Goal: Task Accomplishment & Management: Manage account settings

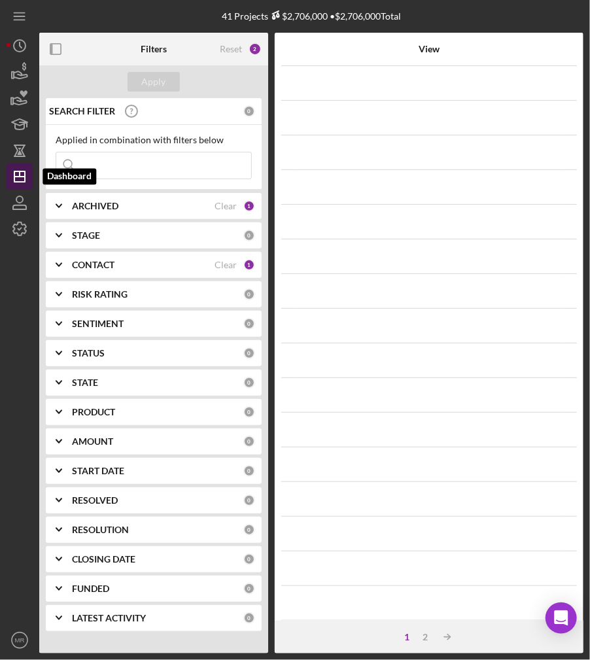
click at [21, 171] on polygon "button" at bounding box center [19, 176] width 10 height 10
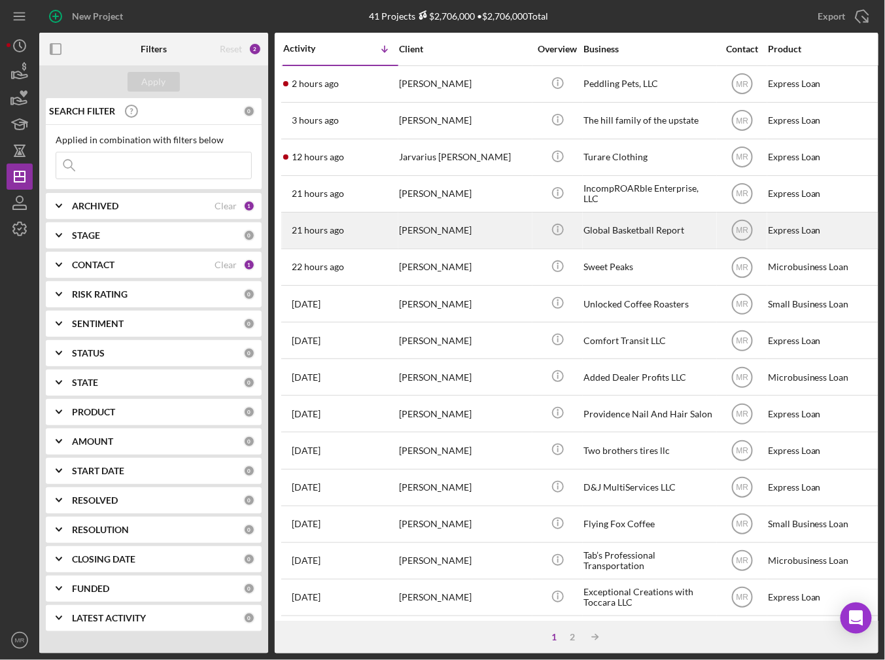
click at [416, 238] on div "[PERSON_NAME]" at bounding box center [464, 230] width 131 height 35
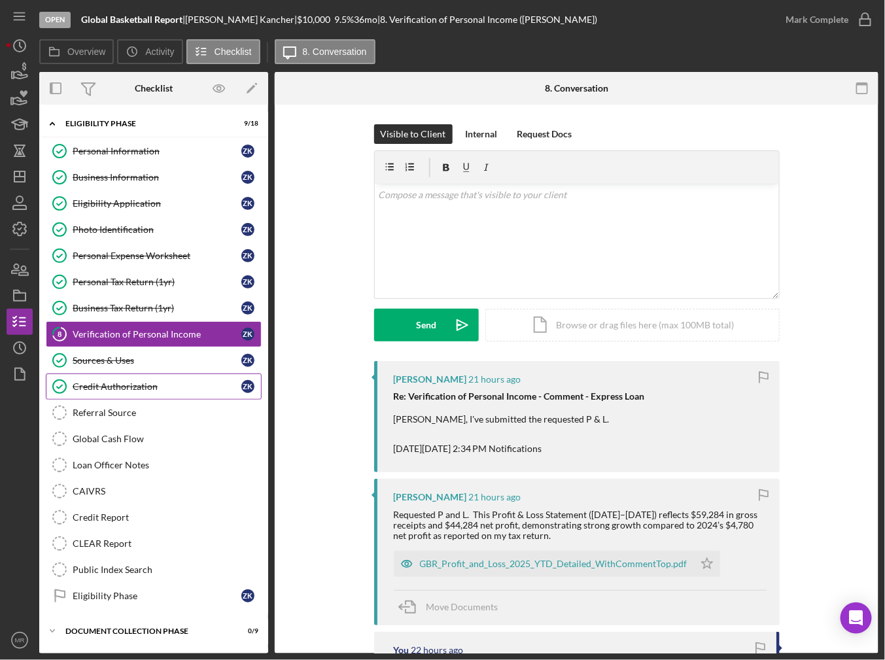
click at [150, 388] on div "Credit Authorization" at bounding box center [157, 386] width 169 height 10
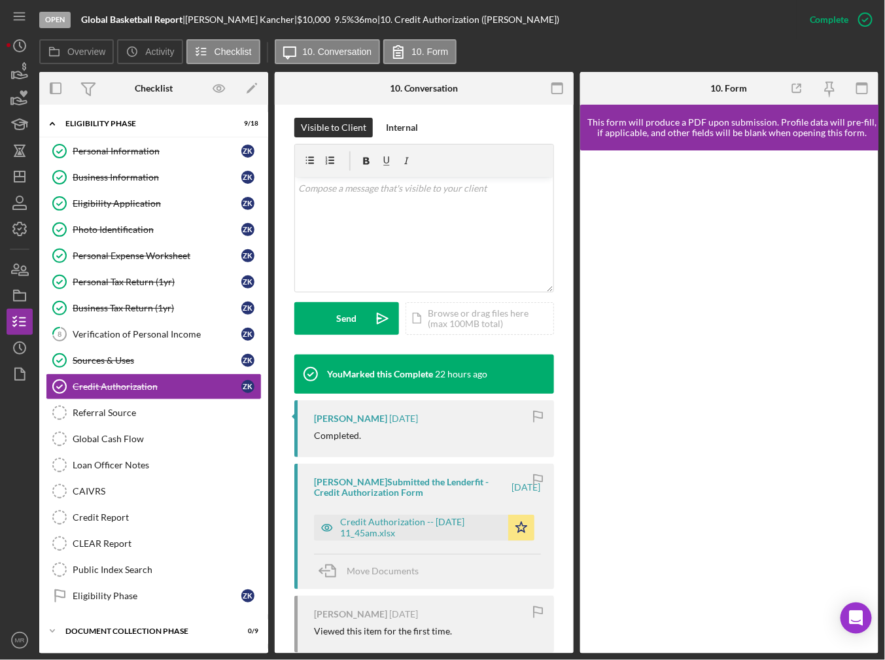
scroll to position [262, 0]
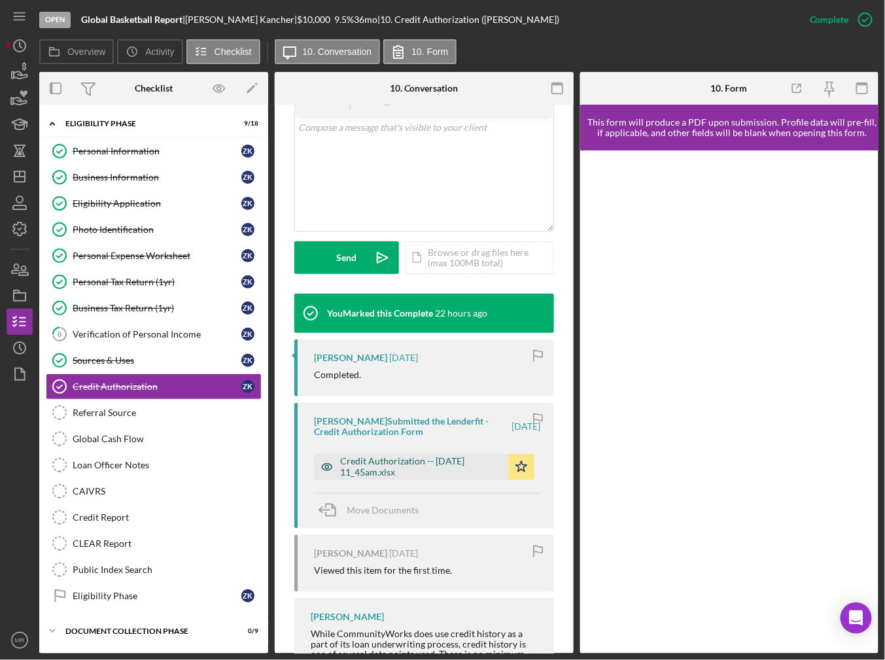
click at [399, 459] on div "Credit Authorization -- 2025-09-15 11_45am.xlsx" at bounding box center [421, 466] width 162 height 21
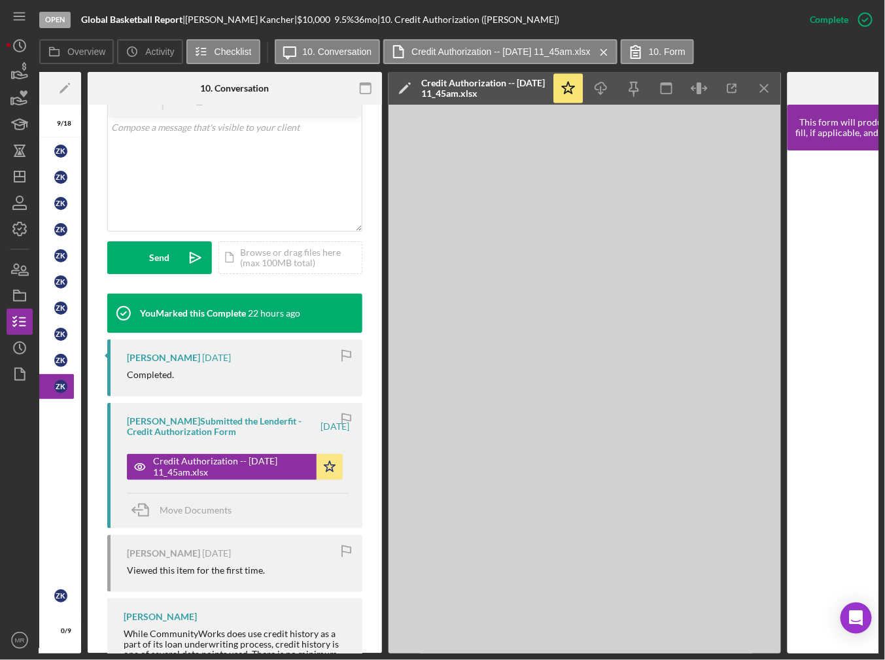
scroll to position [0, 171]
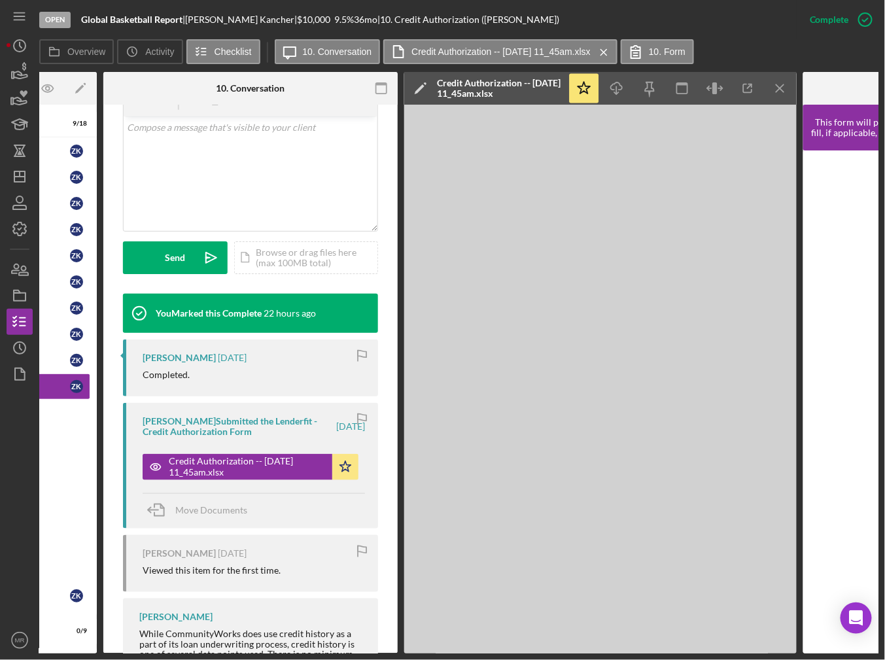
drag, startPoint x: 413, startPoint y: 654, endPoint x: 273, endPoint y: 637, distance: 141.0
click at [273, 637] on div "Open Global Basketball Report | Zachary Kancher | $10,000 $10,000 9.5 % 36 mo |…" at bounding box center [442, 330] width 885 height 660
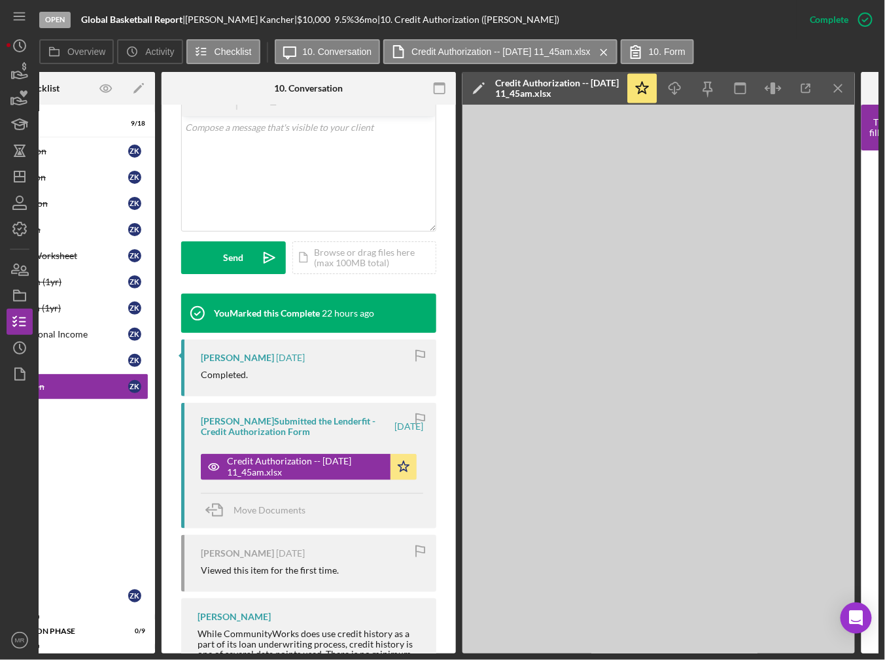
scroll to position [0, 0]
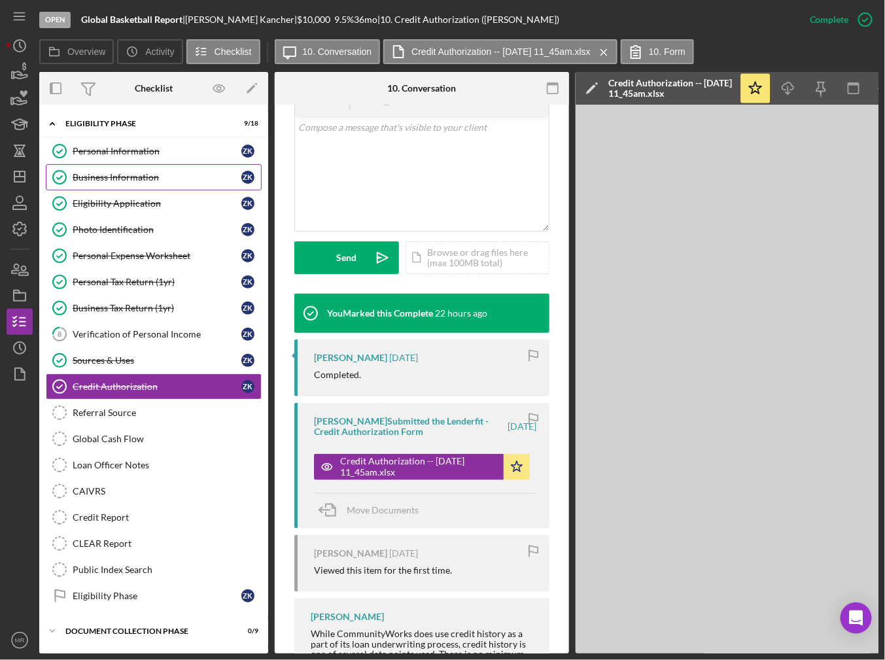
click at [182, 166] on link "Business Information Business Information Z K" at bounding box center [154, 177] width 216 height 26
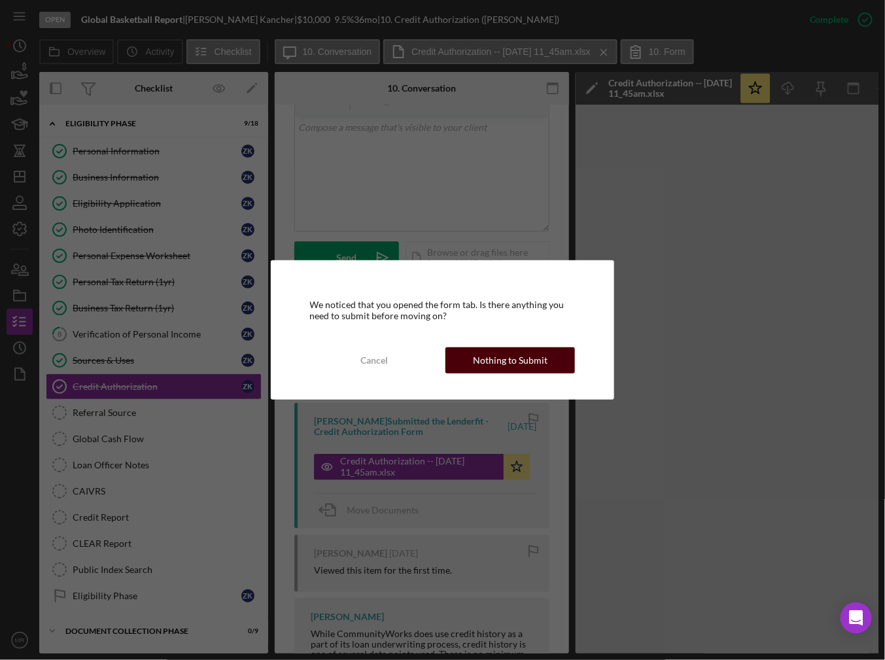
click at [506, 360] on div "Nothing to Submit" at bounding box center [510, 360] width 75 height 26
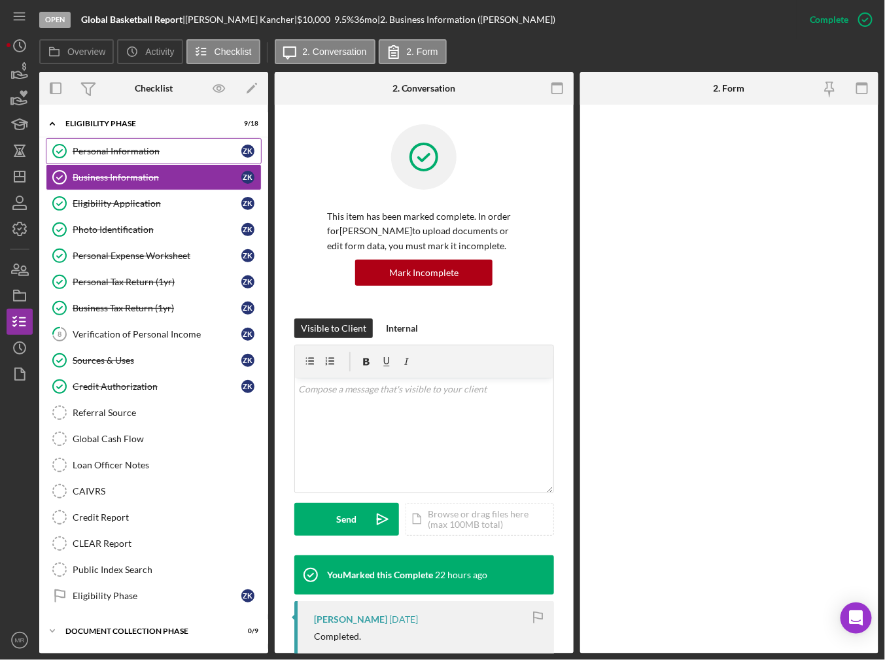
click at [147, 139] on link "Personal Information Personal Information Z K" at bounding box center [154, 151] width 216 height 26
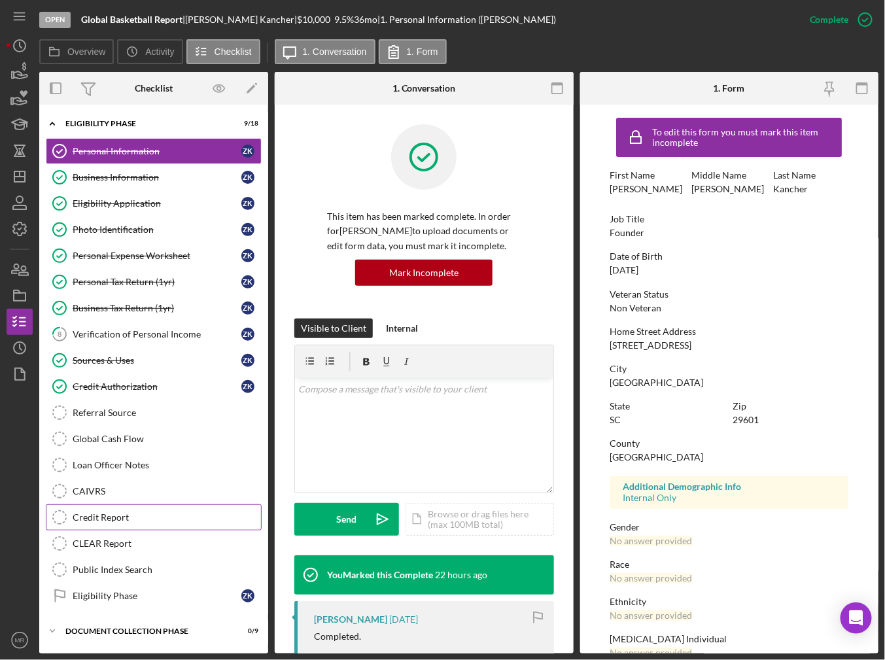
click at [111, 515] on div "Credit Report" at bounding box center [167, 517] width 188 height 10
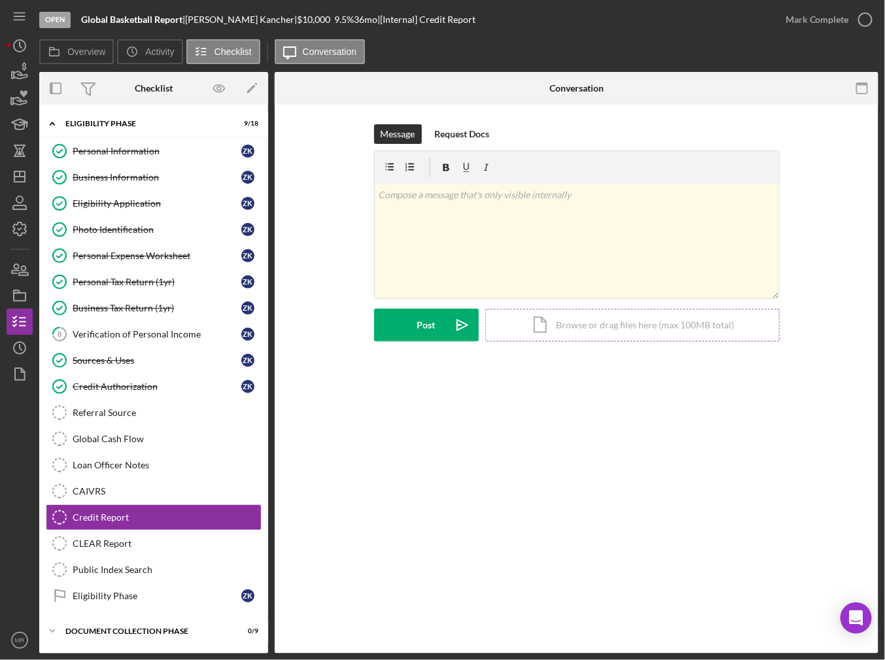
click at [545, 338] on div "Icon/Document Browse or drag files here (max 100MB total) Tap to choose files o…" at bounding box center [632, 325] width 294 height 33
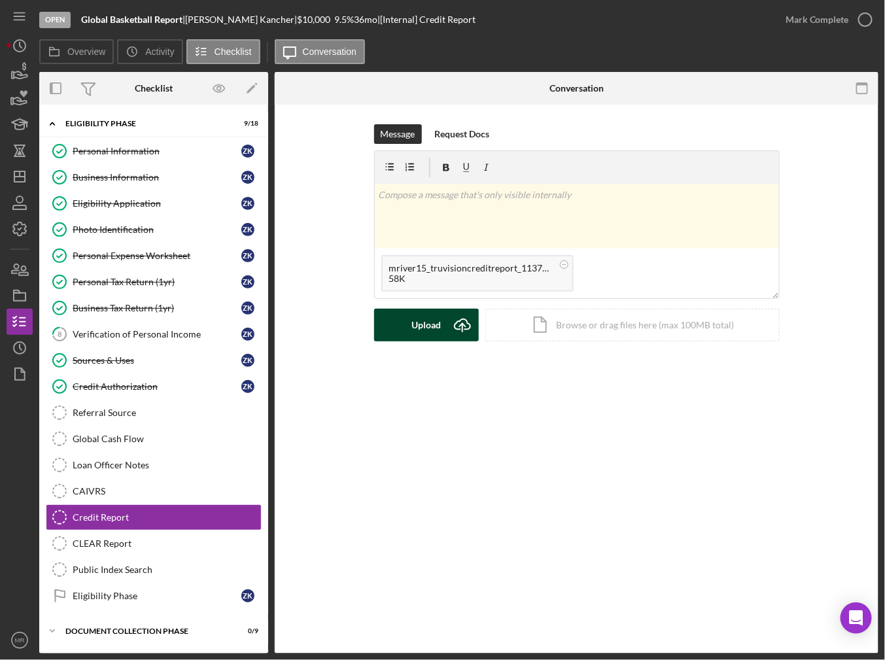
click at [439, 321] on div "Upload" at bounding box center [426, 325] width 29 height 33
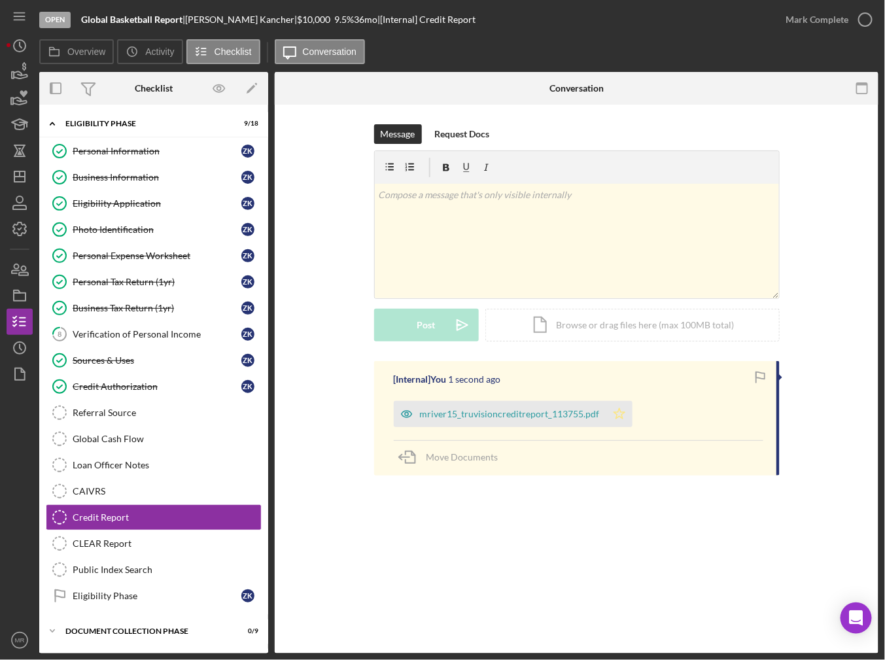
click at [589, 408] on icon "Icon/Star" at bounding box center [619, 414] width 26 height 26
click at [589, 25] on div "Mark Complete" at bounding box center [817, 20] width 63 height 26
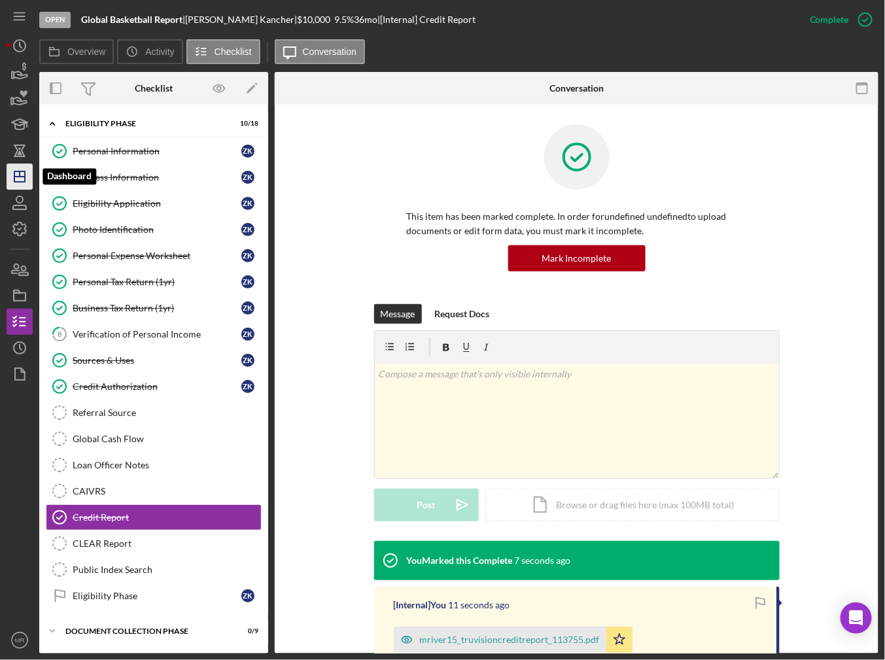
click at [16, 179] on icon "Icon/Dashboard" at bounding box center [19, 176] width 33 height 33
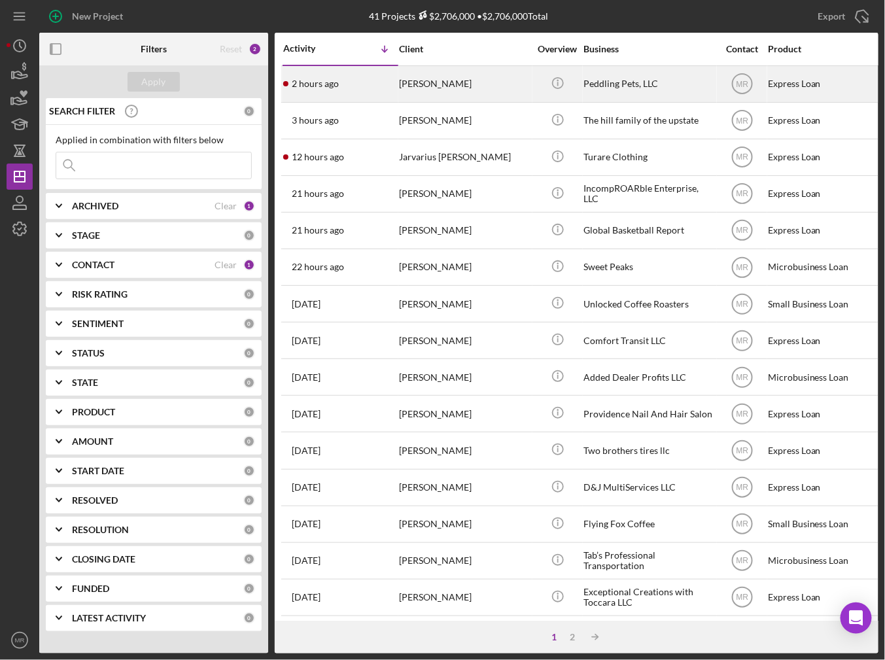
click at [375, 90] on div "2 hours ago Johnnie Glover" at bounding box center [340, 84] width 114 height 35
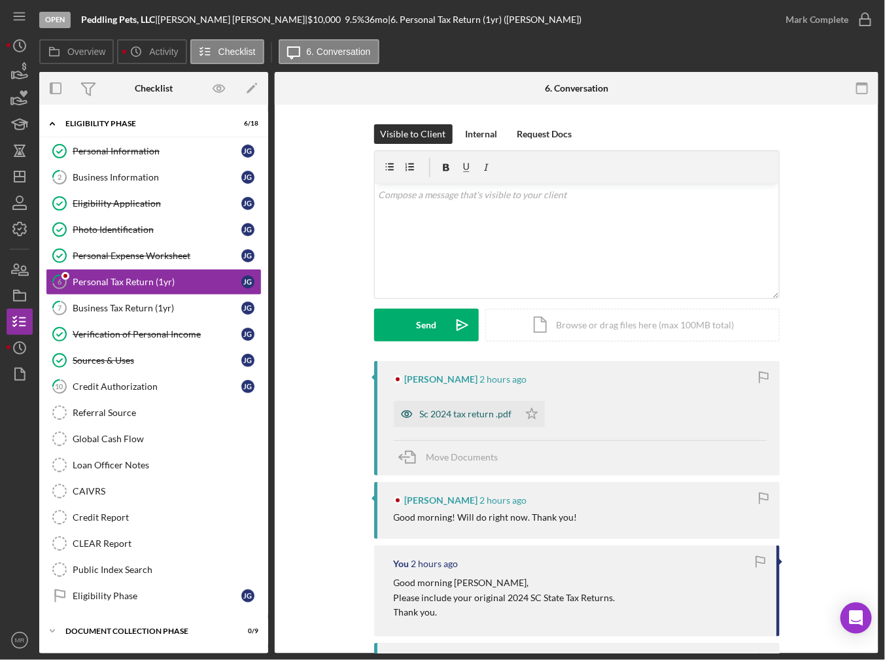
click at [449, 419] on div "Sc 2024 tax return .pdf" at bounding box center [466, 414] width 92 height 10
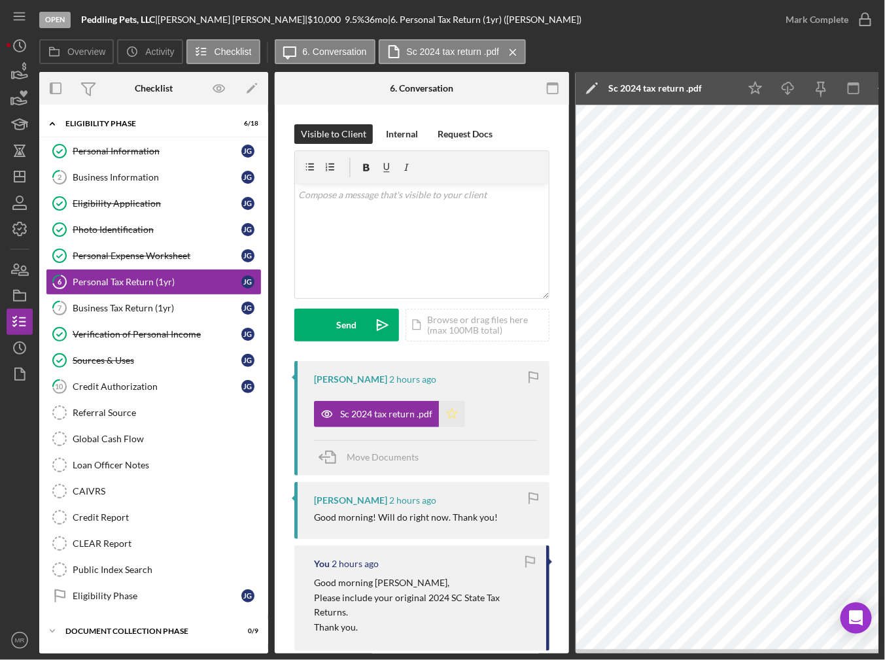
click at [448, 415] on polygon "button" at bounding box center [452, 413] width 11 height 10
click at [589, 25] on div "Mark Complete" at bounding box center [817, 20] width 63 height 26
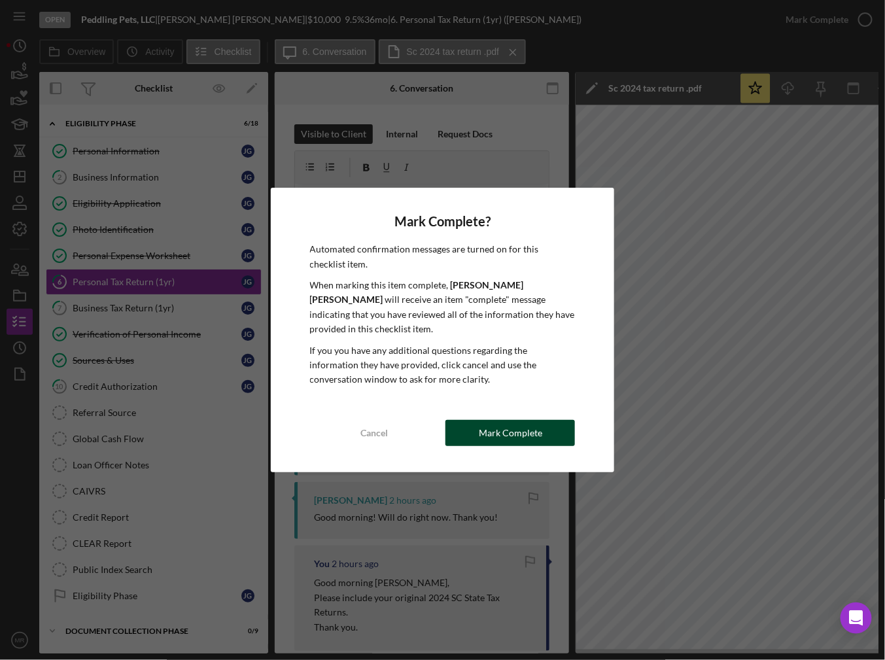
click at [477, 425] on button "Mark Complete" at bounding box center [511, 433] width 130 height 26
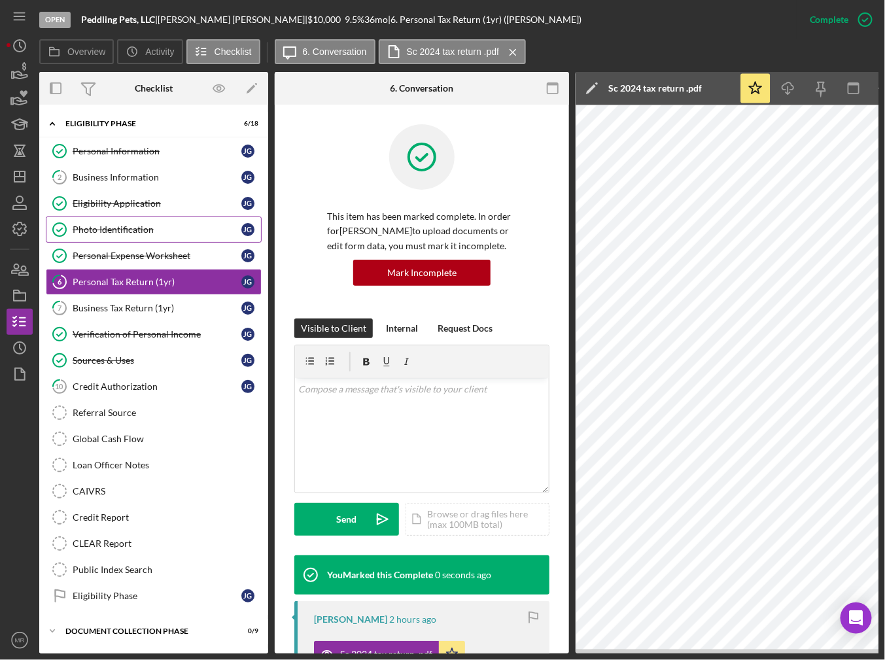
click at [138, 228] on div "Photo Identification" at bounding box center [157, 229] width 169 height 10
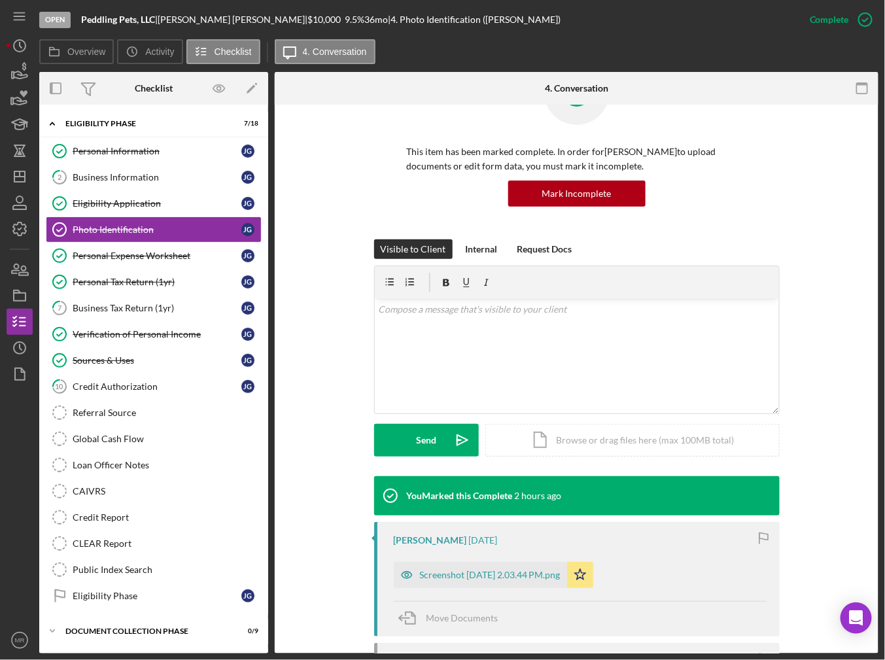
scroll to position [65, 0]
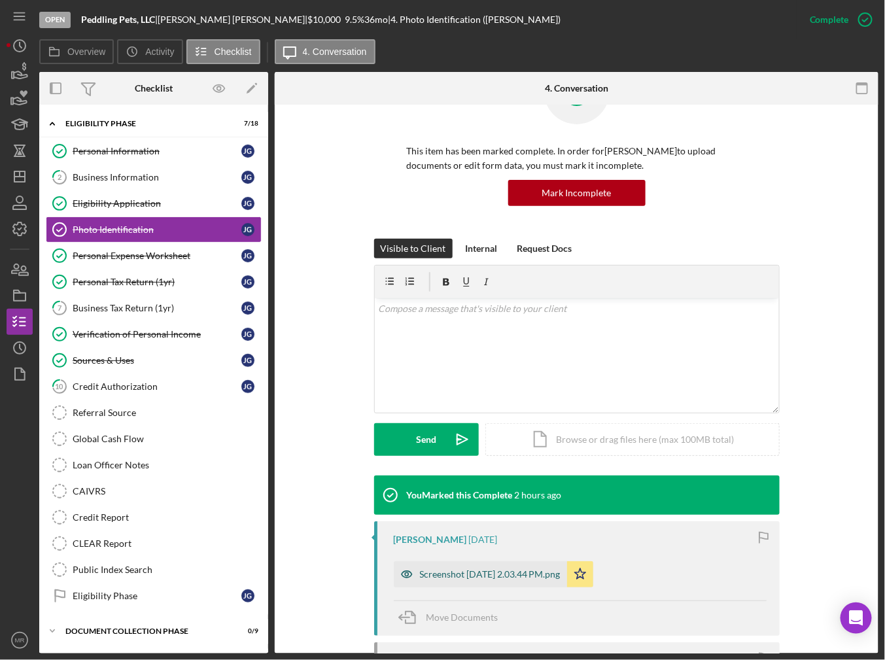
click at [487, 575] on div "Screenshot 2025-09-13 at 2.03.44 PM.png" at bounding box center [490, 574] width 141 height 10
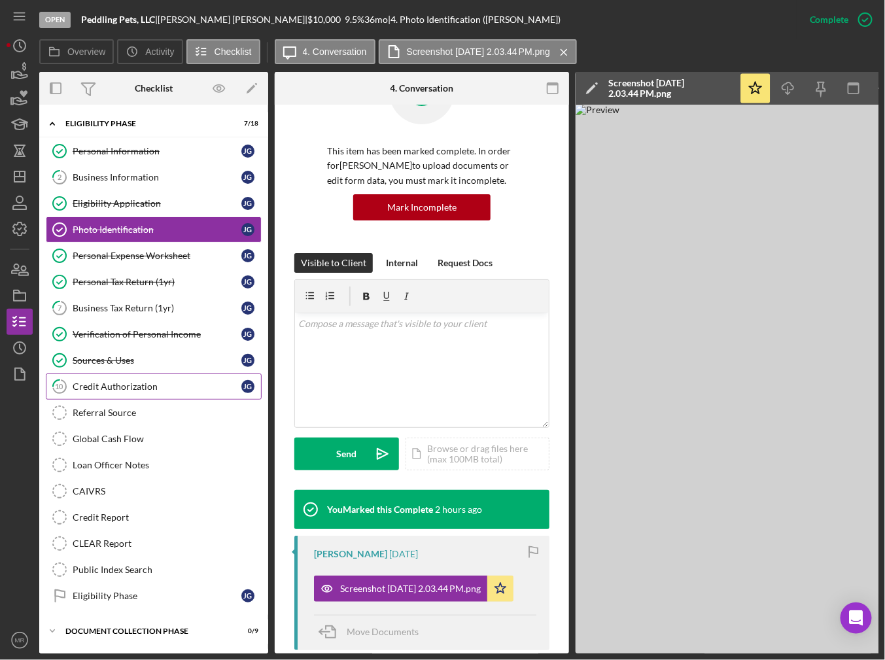
click at [162, 381] on div "Credit Authorization" at bounding box center [157, 386] width 169 height 10
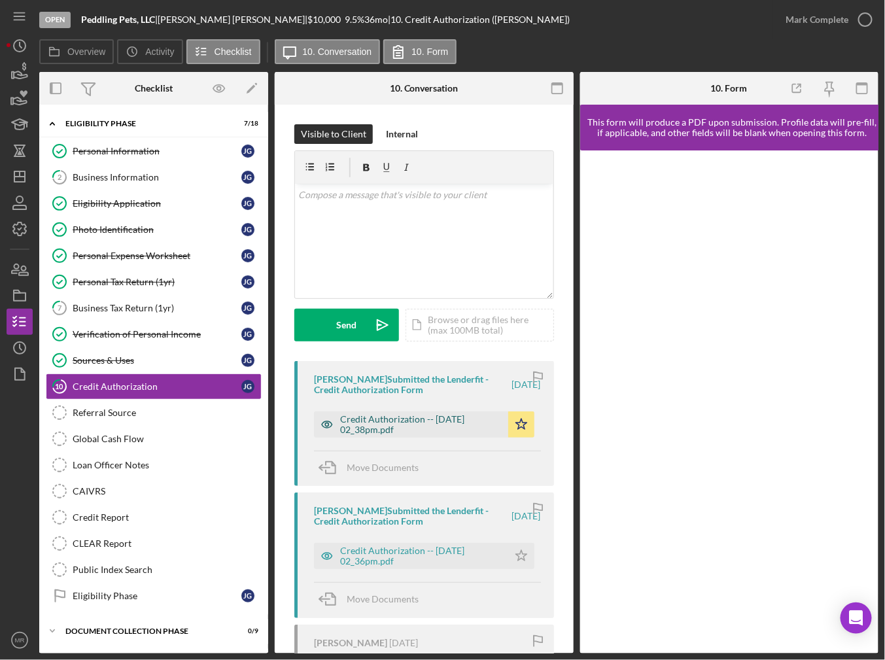
click at [359, 426] on div "Credit Authorization -- 2025-09-13 02_38pm.pdf" at bounding box center [421, 424] width 162 height 21
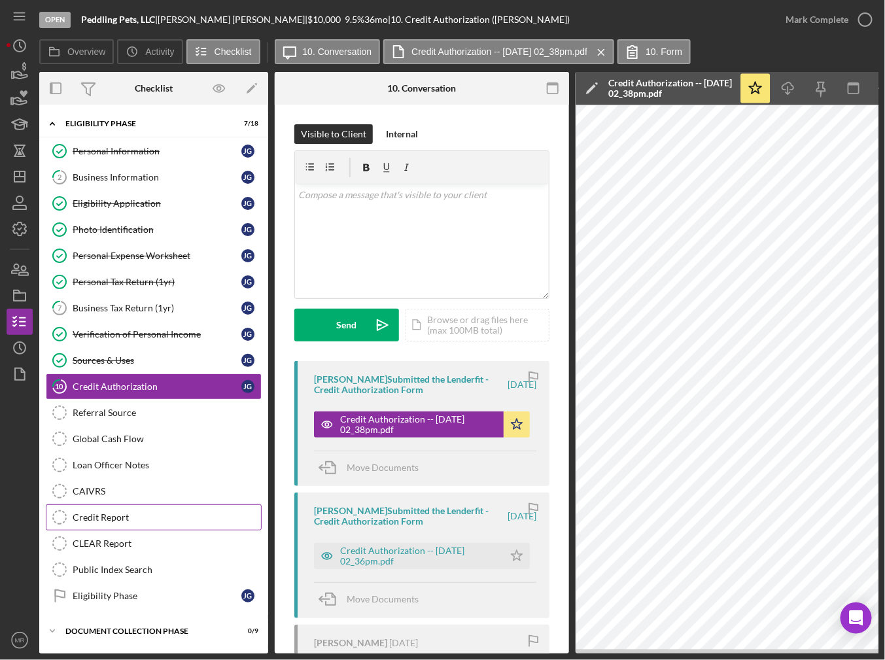
click at [138, 504] on link "Credit Report Credit Report" at bounding box center [154, 517] width 216 height 26
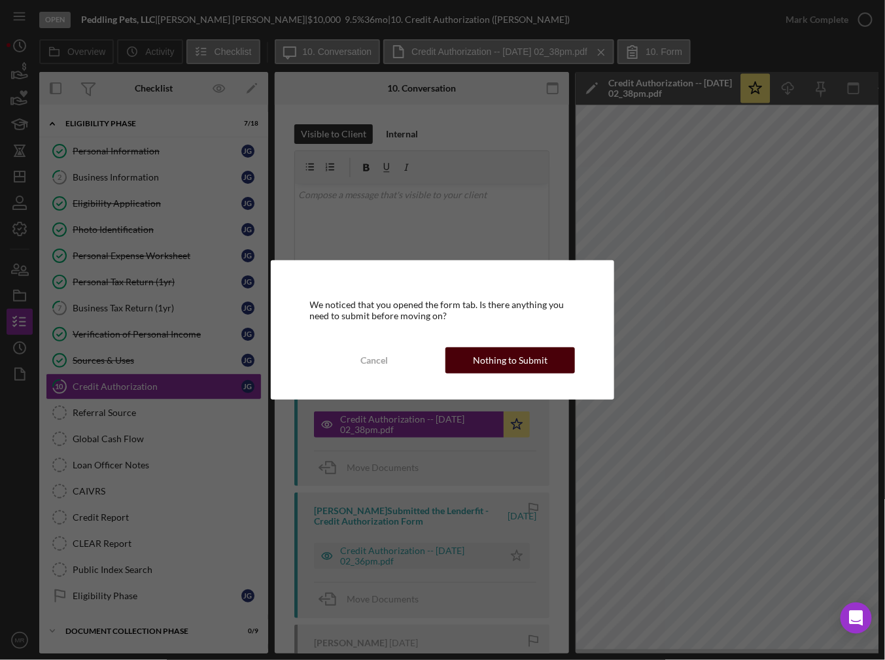
click at [465, 360] on button "Nothing to Submit" at bounding box center [511, 360] width 130 height 26
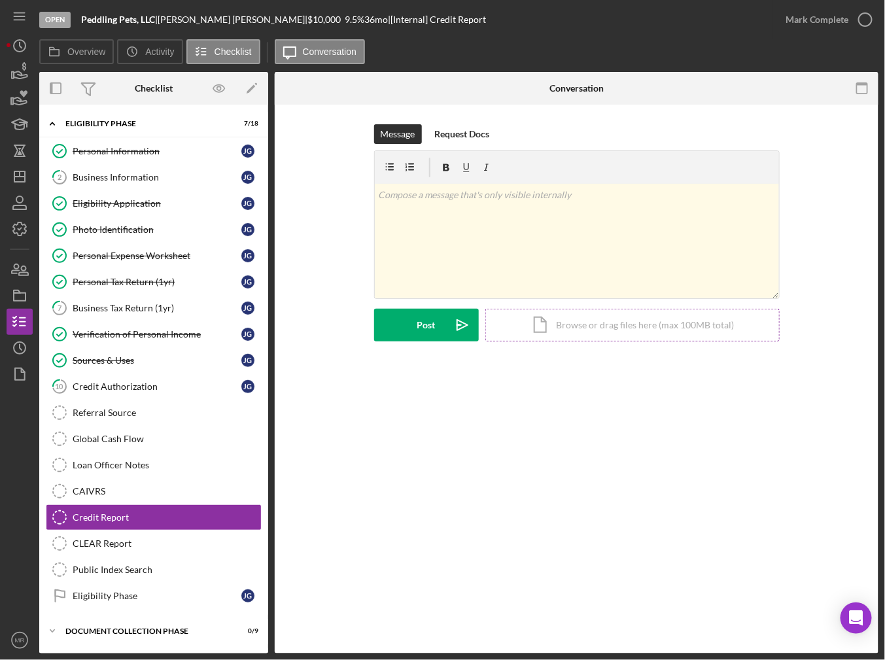
click at [570, 326] on div "Icon/Document Browse or drag files here (max 100MB total) Tap to choose files o…" at bounding box center [632, 325] width 294 height 33
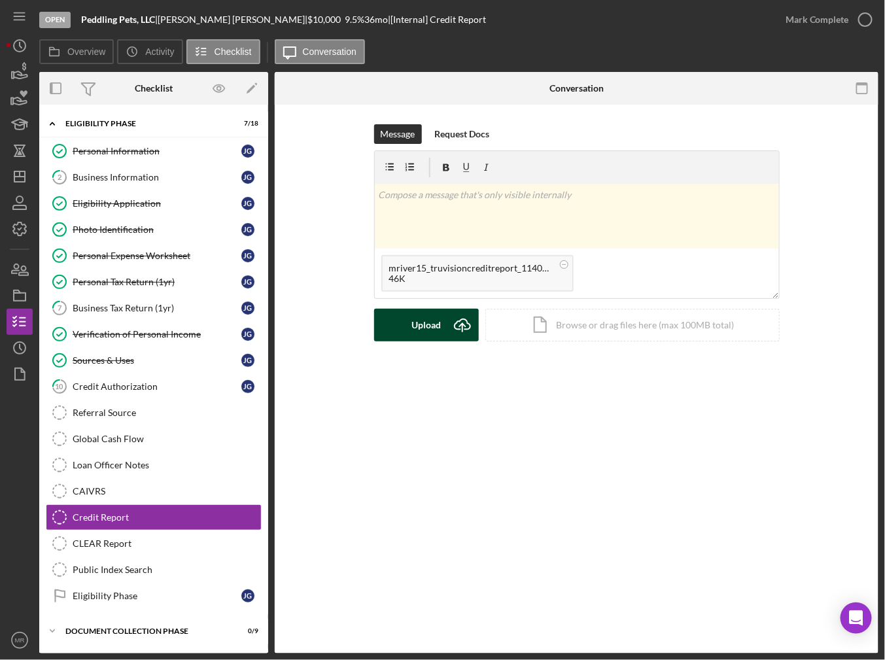
click at [423, 331] on div "Upload" at bounding box center [426, 325] width 29 height 33
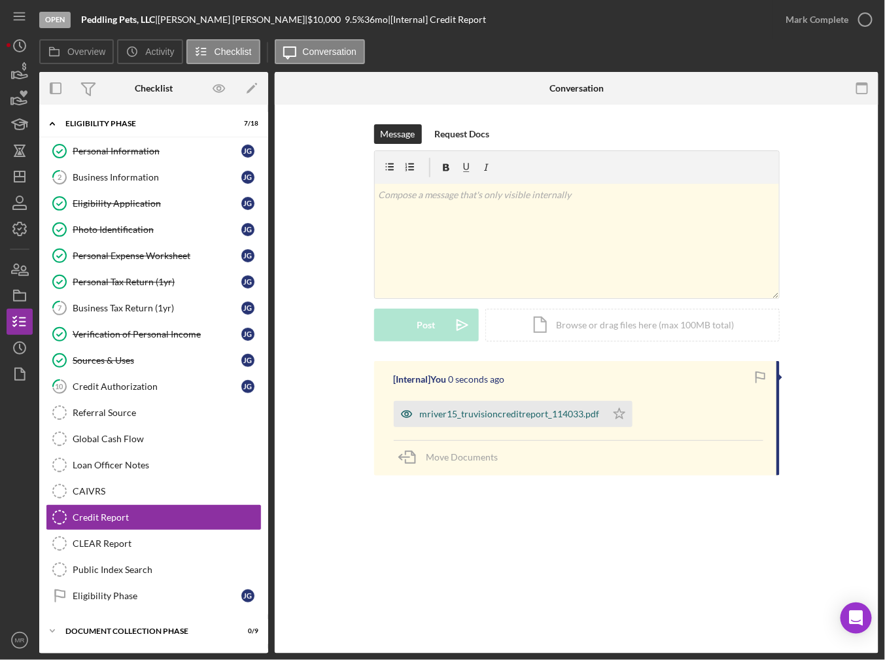
click at [534, 417] on div "mriver15_truvisioncreditreport_114033.pdf" at bounding box center [510, 414] width 180 height 10
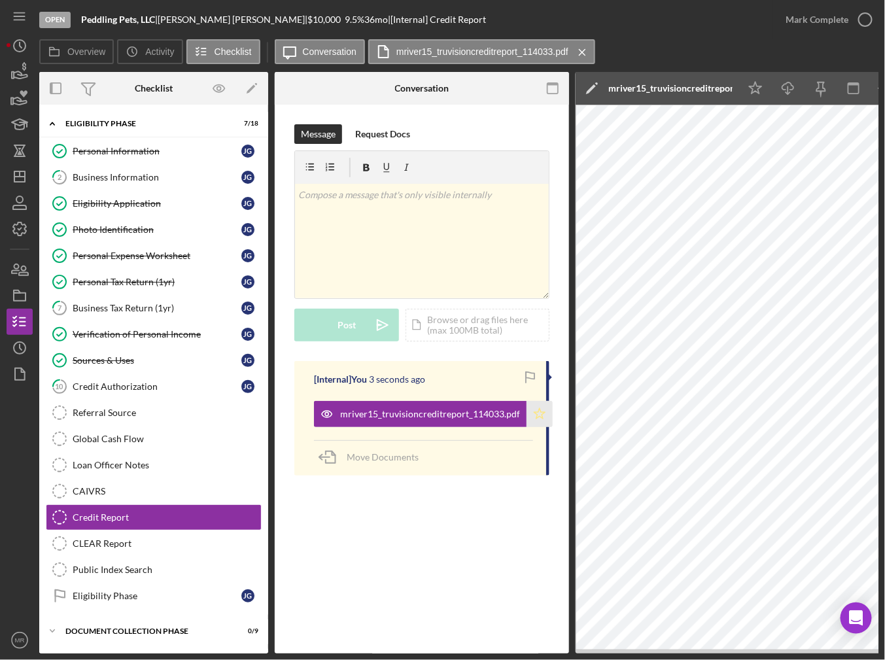
click at [535, 415] on icon "Icon/Star" at bounding box center [540, 414] width 26 height 26
click at [589, 19] on icon "button" at bounding box center [865, 19] width 33 height 33
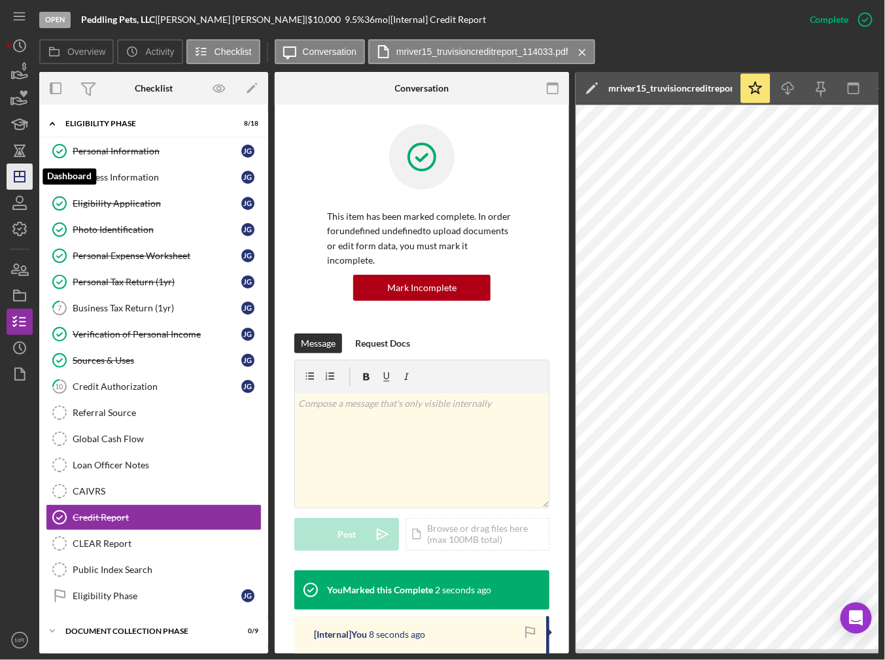
click at [16, 177] on icon "Icon/Dashboard" at bounding box center [19, 176] width 33 height 33
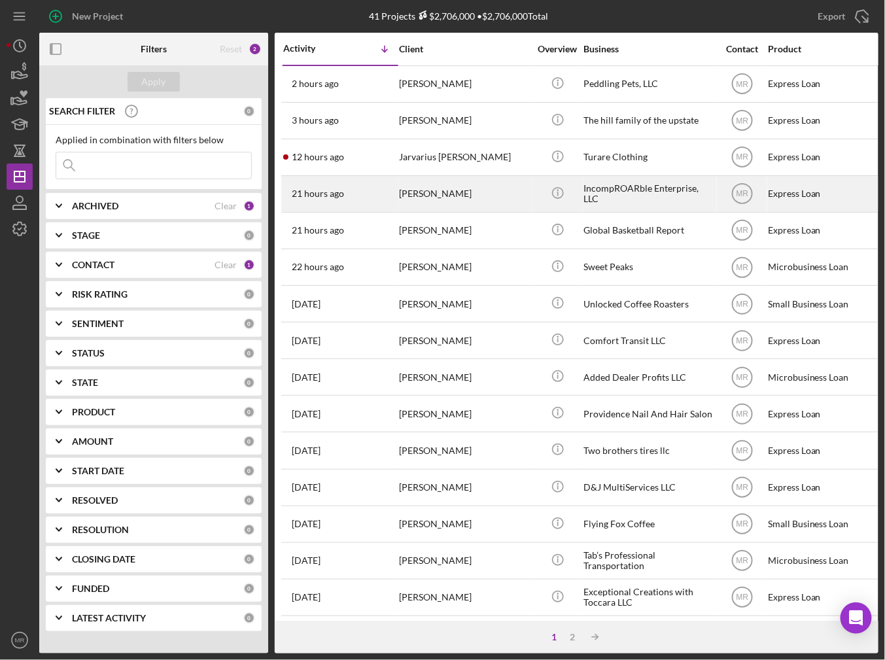
click at [360, 194] on div "21 hours ago [PERSON_NAME]" at bounding box center [340, 194] width 114 height 35
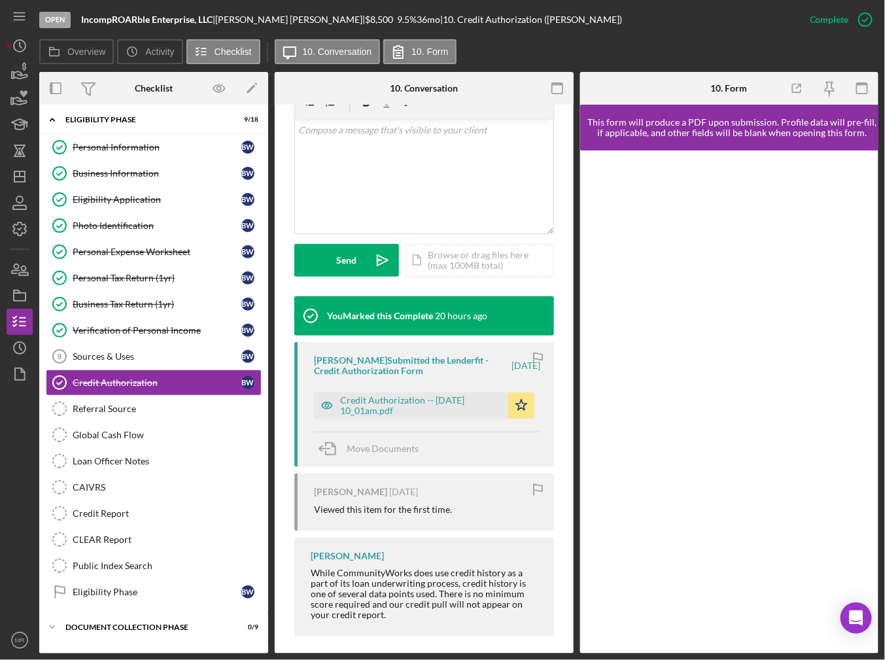
scroll to position [262, 0]
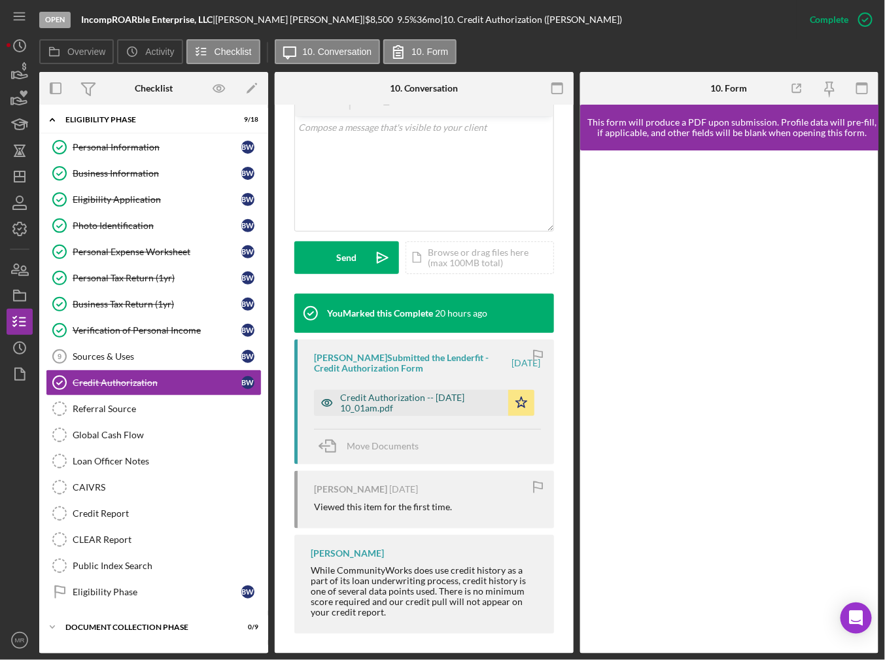
click at [425, 412] on div "Credit Authorization -- [DATE] 10_01am.pdf" at bounding box center [421, 403] width 162 height 21
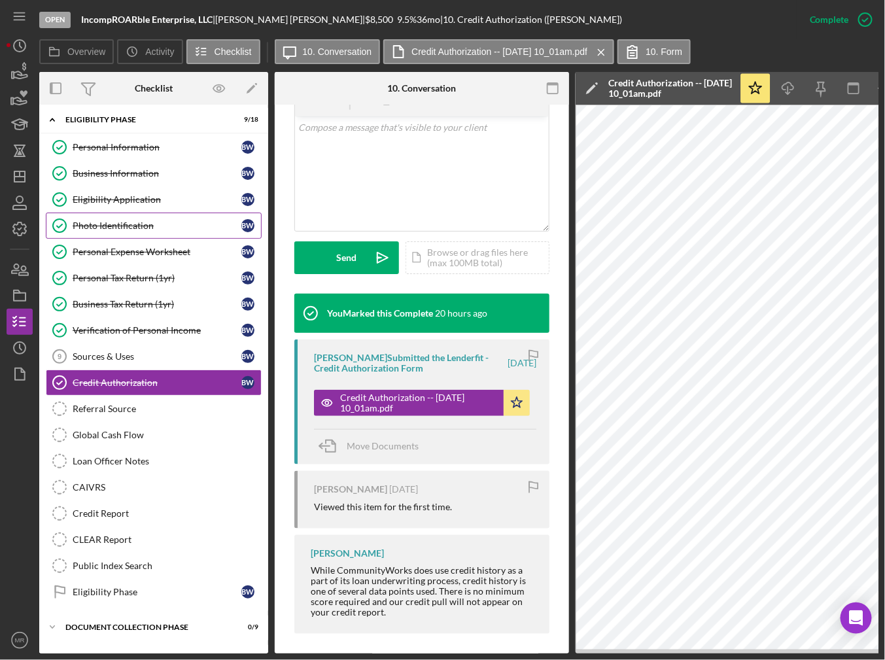
click at [104, 218] on link "Photo Identification Photo Identification B W" at bounding box center [154, 226] width 216 height 26
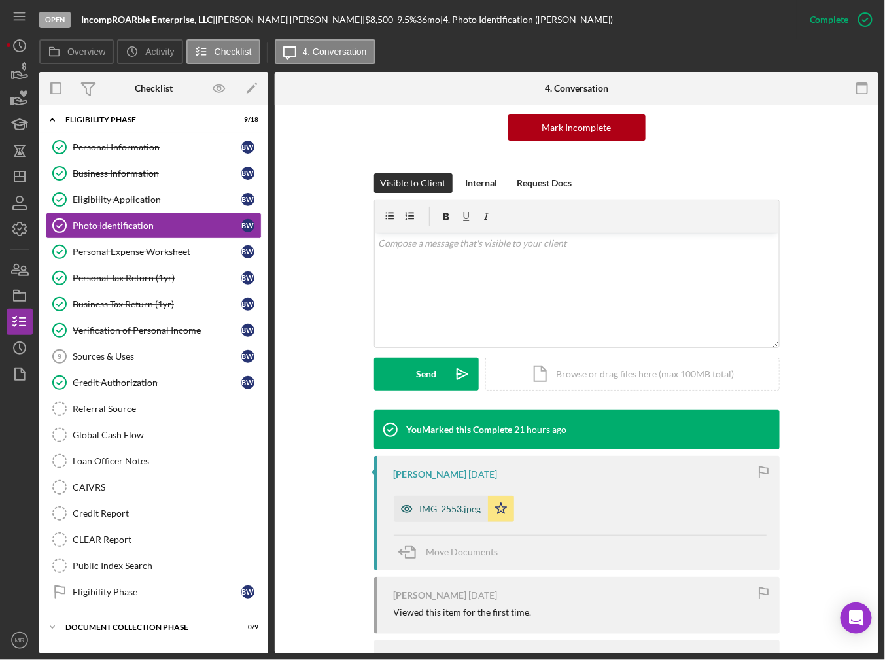
click at [458, 504] on div "IMG_2553.jpeg" at bounding box center [450, 509] width 61 height 10
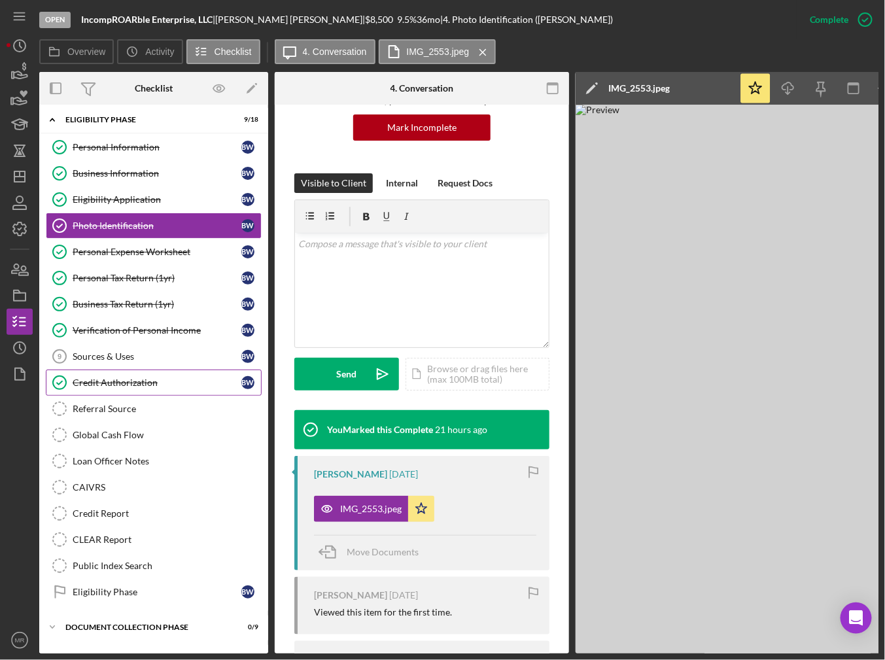
click at [138, 381] on div "Credit Authorization" at bounding box center [157, 383] width 169 height 10
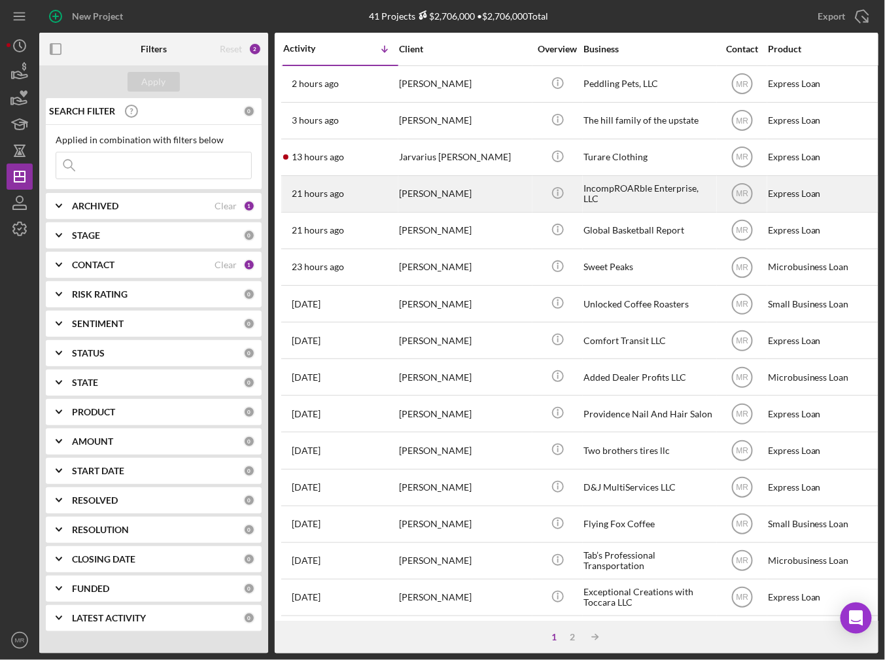
click at [343, 198] on div "21 hours ago [PERSON_NAME]" at bounding box center [340, 194] width 114 height 35
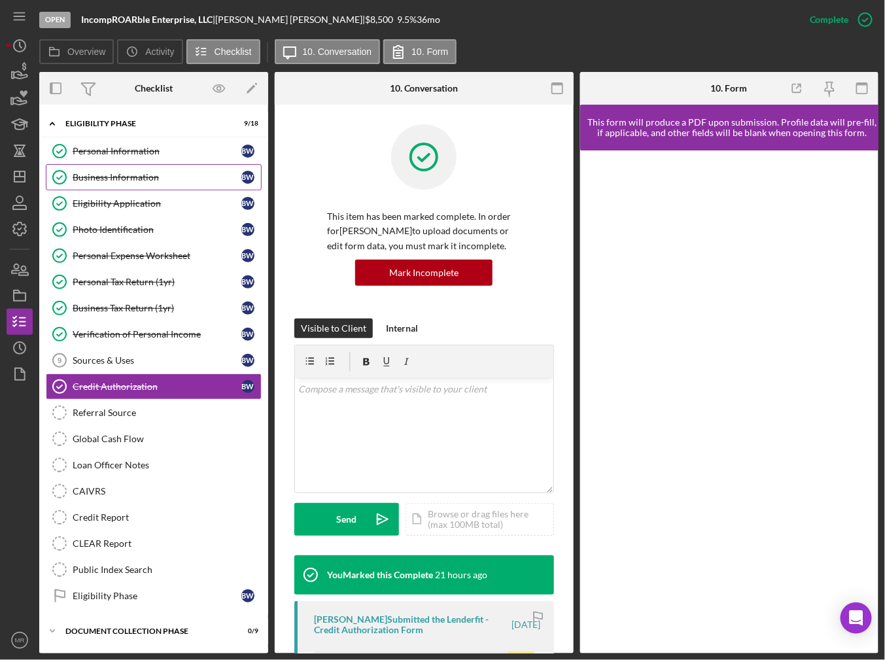
scroll to position [4, 0]
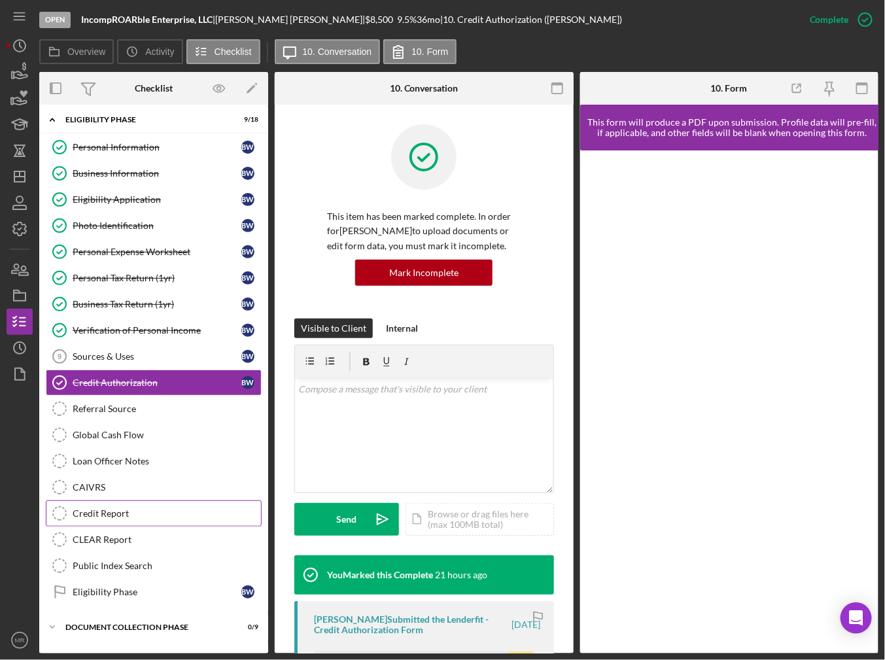
click at [138, 510] on div "Credit Report" at bounding box center [167, 513] width 188 height 10
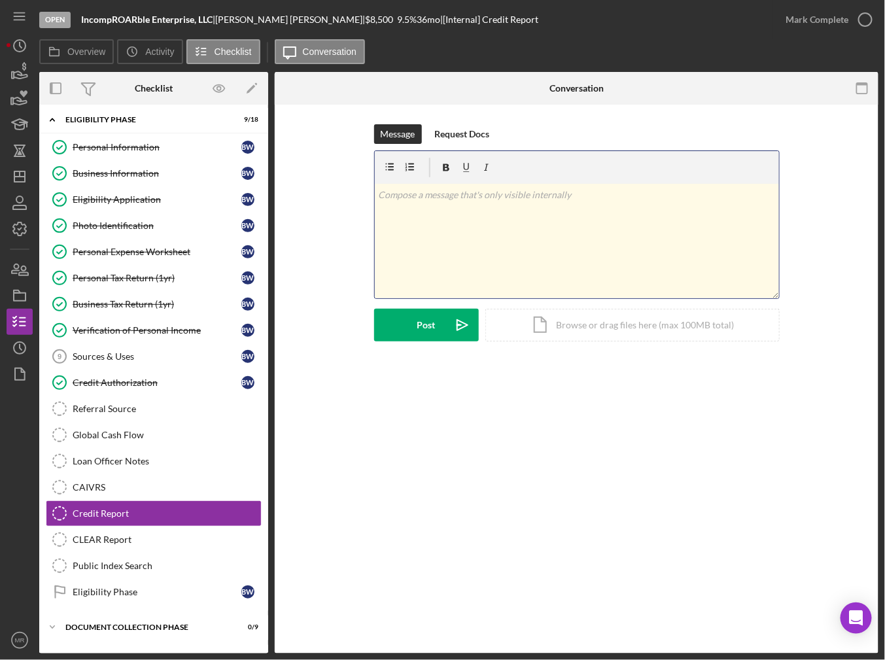
click at [514, 243] on div "v Color teal Color pink Remove color Add row above Add row below Add column bef…" at bounding box center [577, 241] width 404 height 114
click at [576, 334] on div "Icon/Document Browse or drag files here (max 100MB total) Tap to choose files o…" at bounding box center [632, 323] width 294 height 33
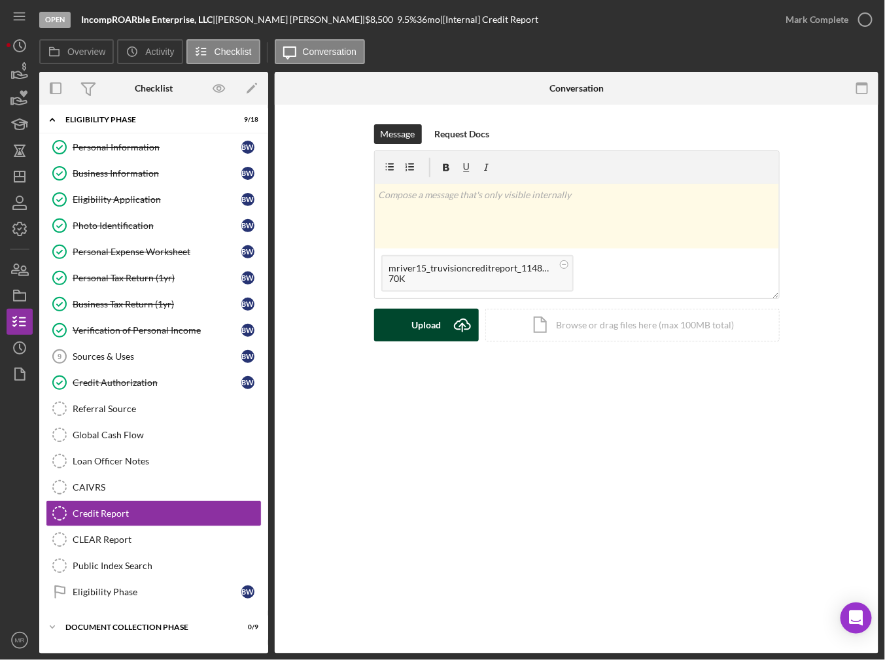
click at [423, 328] on div "Upload" at bounding box center [426, 325] width 29 height 33
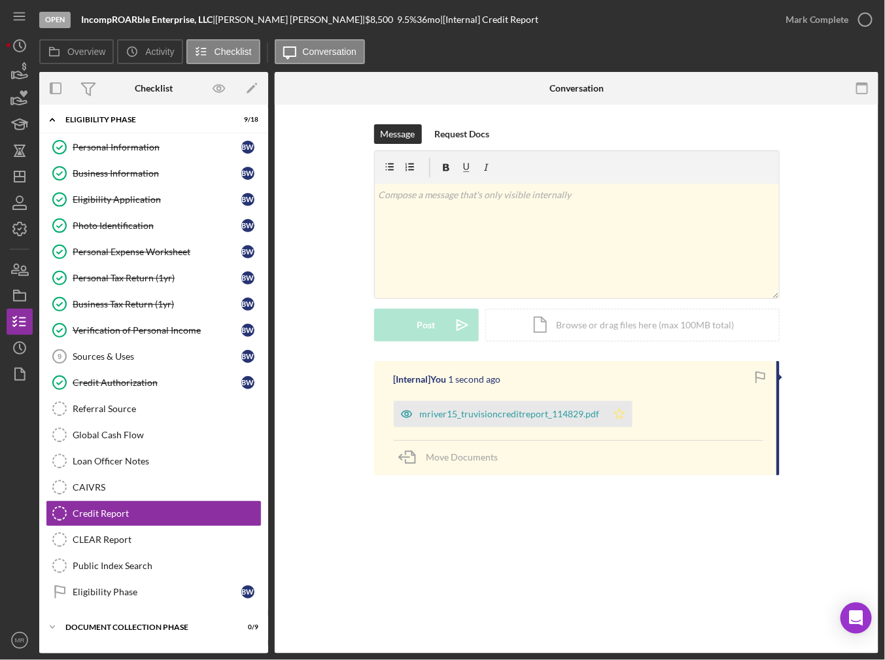
click at [623, 420] on icon "Icon/Star" at bounding box center [619, 414] width 26 height 26
click at [540, 411] on div "mriver15_truvisioncreditreport_114829.pdf" at bounding box center [510, 414] width 180 height 10
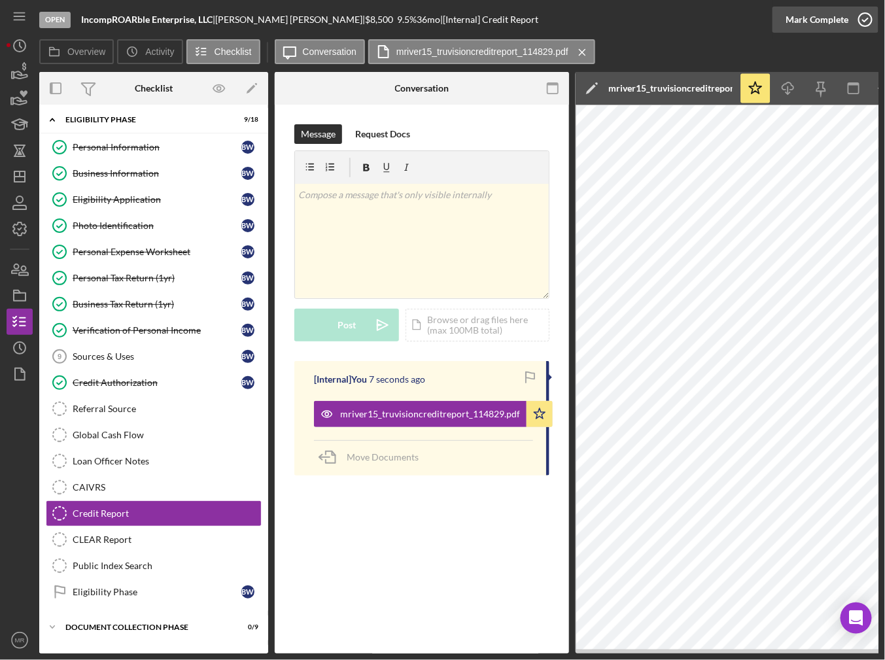
click at [861, 27] on icon "button" at bounding box center [865, 19] width 33 height 33
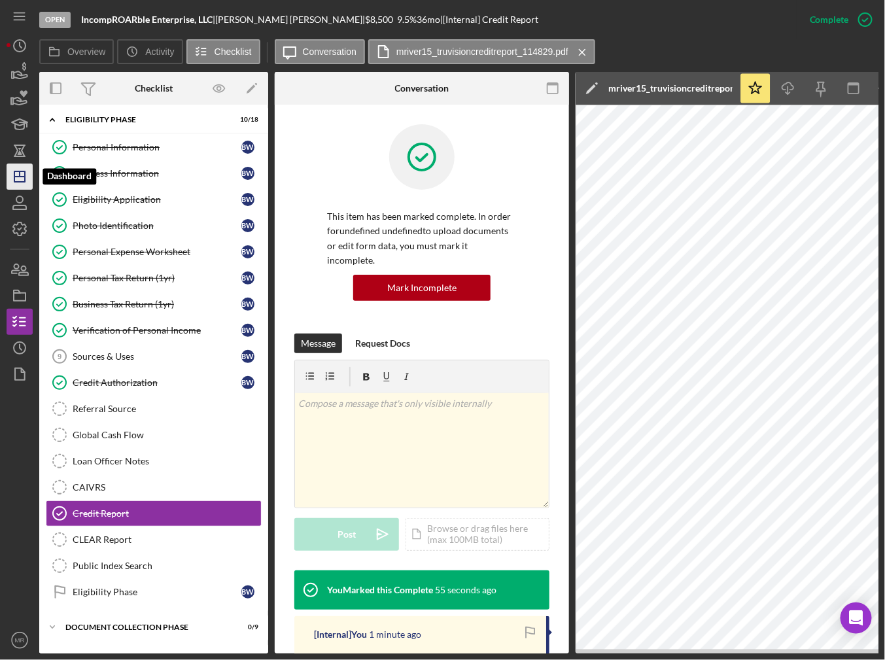
click at [16, 173] on icon "Icon/Dashboard" at bounding box center [19, 176] width 33 height 33
